Goal: Task Accomplishment & Management: Manage account settings

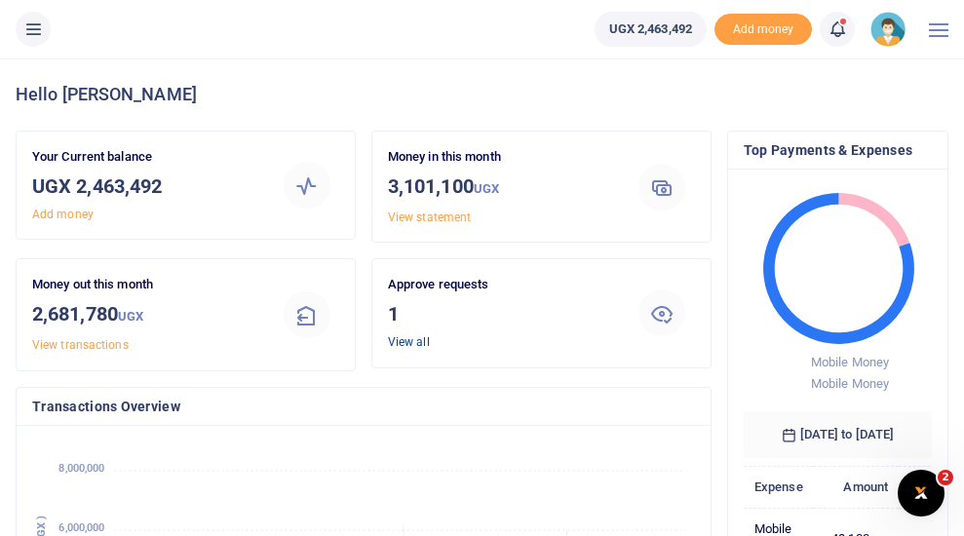
click at [416, 340] on link "View all" at bounding box center [409, 342] width 42 height 14
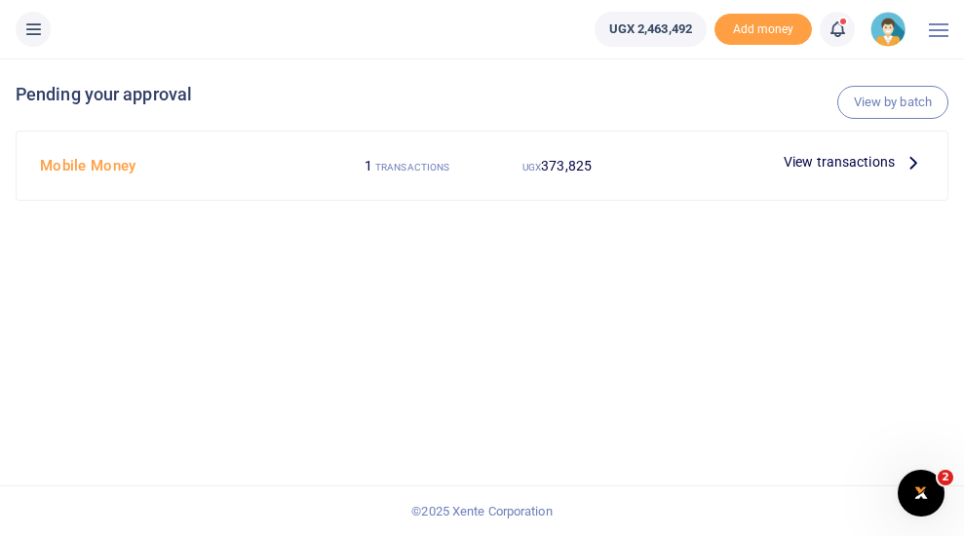
click at [912, 162] on icon at bounding box center [912, 161] width 21 height 21
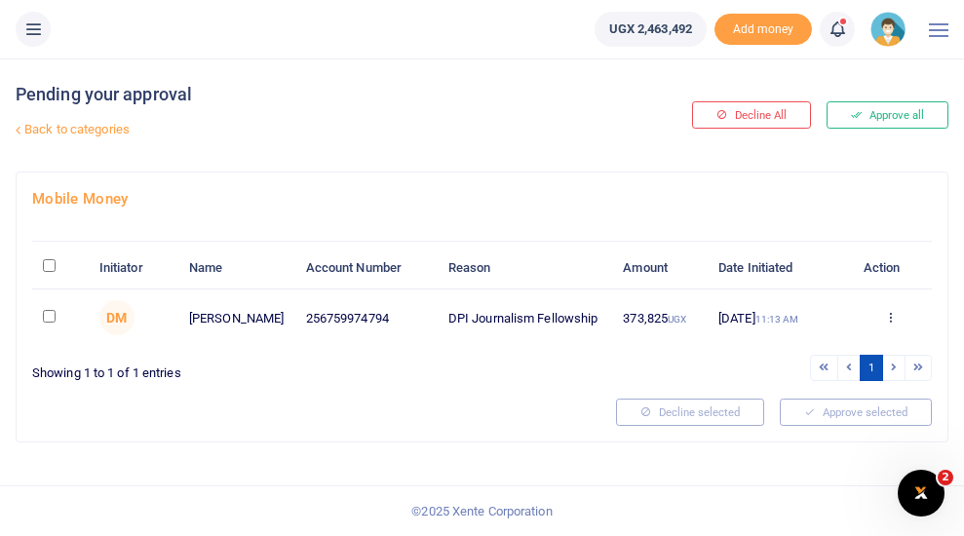
click at [50, 265] on input "\a \a : activate to sort column descending" at bounding box center [49, 265] width 13 height 13
checkbox input "true"
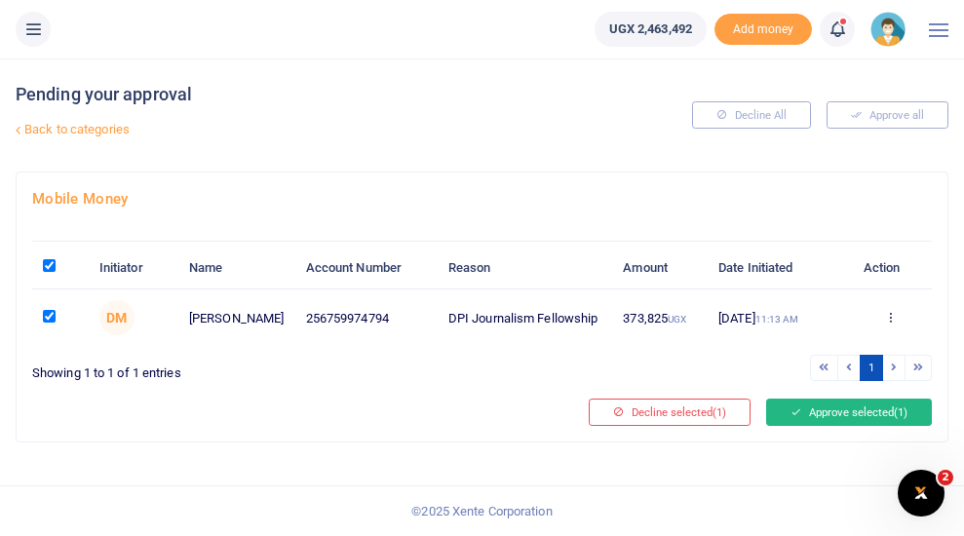
click at [880, 415] on button "Approve selected (1)" at bounding box center [849, 412] width 166 height 27
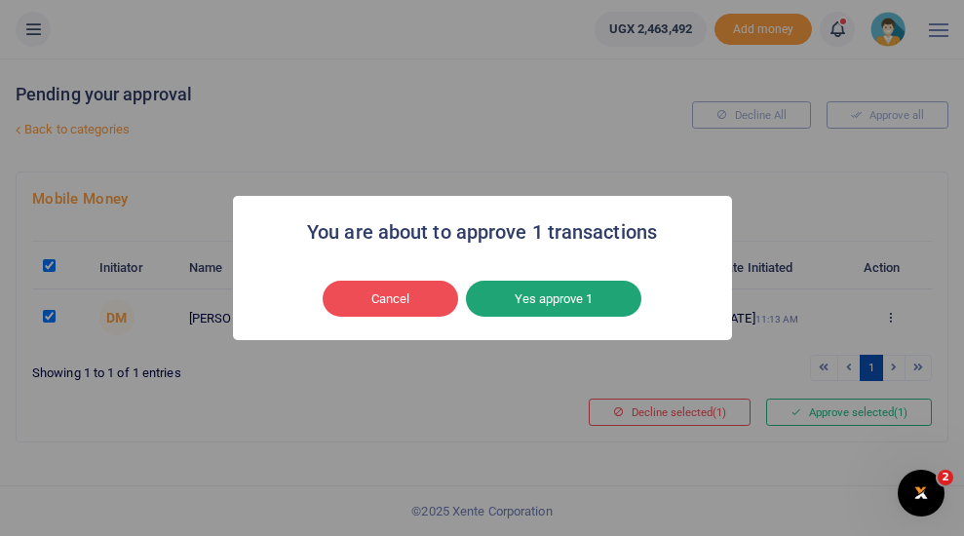
click at [575, 303] on button "Yes approve 1" at bounding box center [553, 299] width 175 height 37
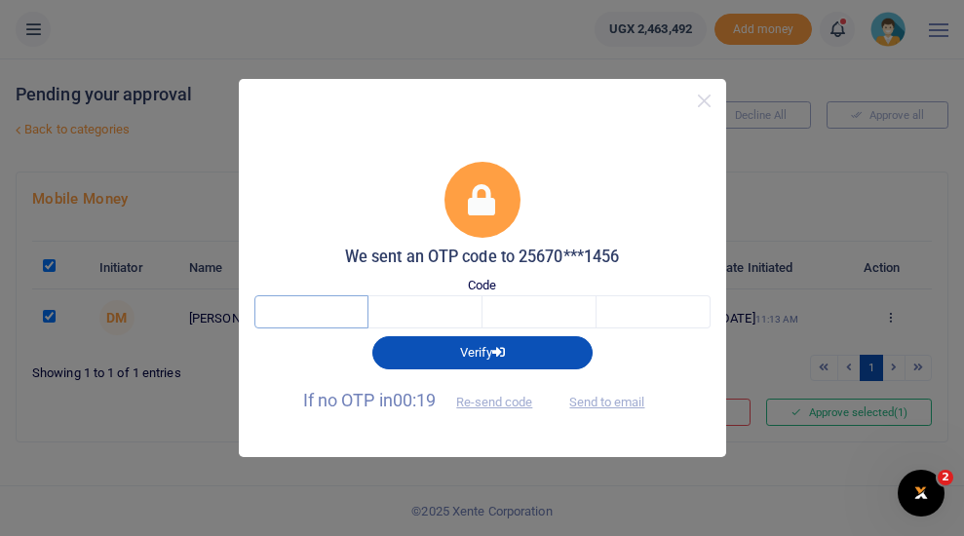
click at [327, 309] on input "text" at bounding box center [311, 311] width 114 height 33
type input "6"
type input "5"
